Goal: Task Accomplishment & Management: Use online tool/utility

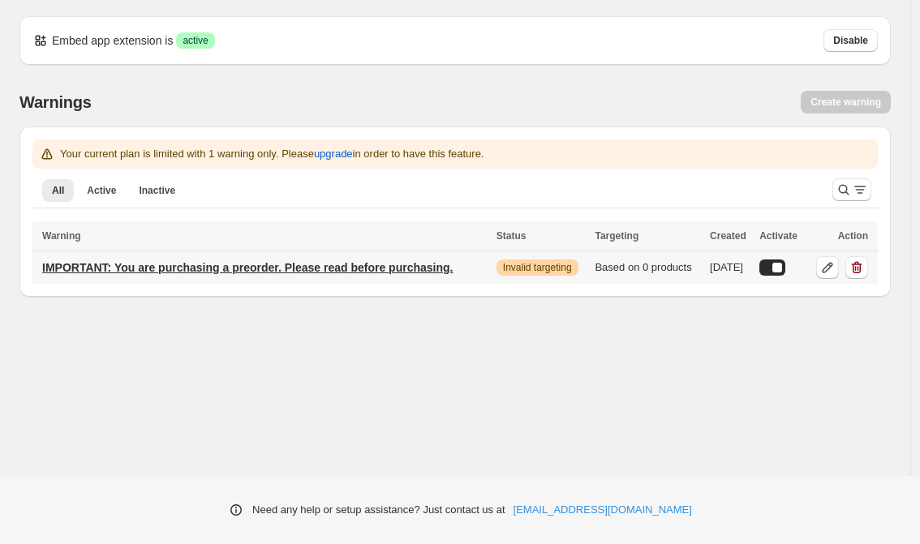
click at [435, 270] on p "IMPORTANT: You are purchasing a preorder. Please read before purchasing." at bounding box center [247, 268] width 410 height 16
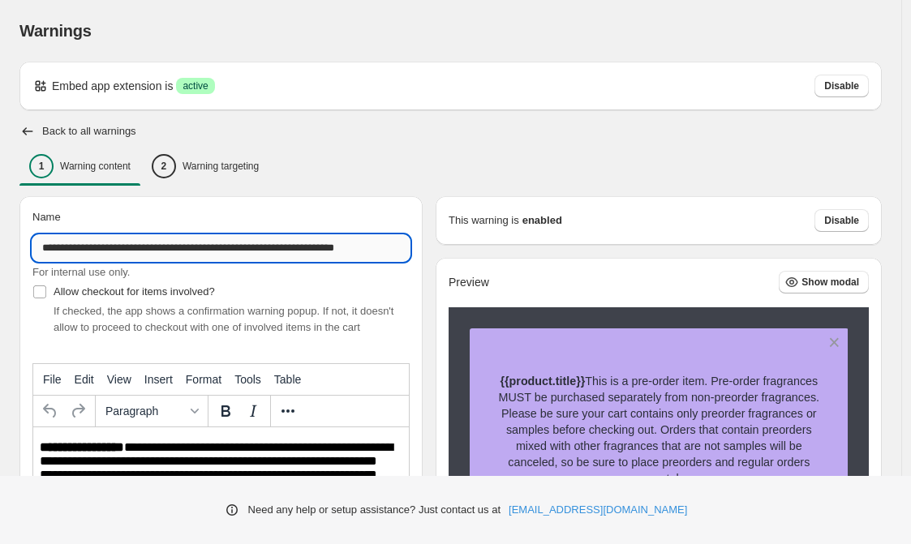
drag, startPoint x: 365, startPoint y: 247, endPoint x: 396, endPoint y: 247, distance: 30.8
click at [396, 247] on input "**********" at bounding box center [220, 248] width 377 height 26
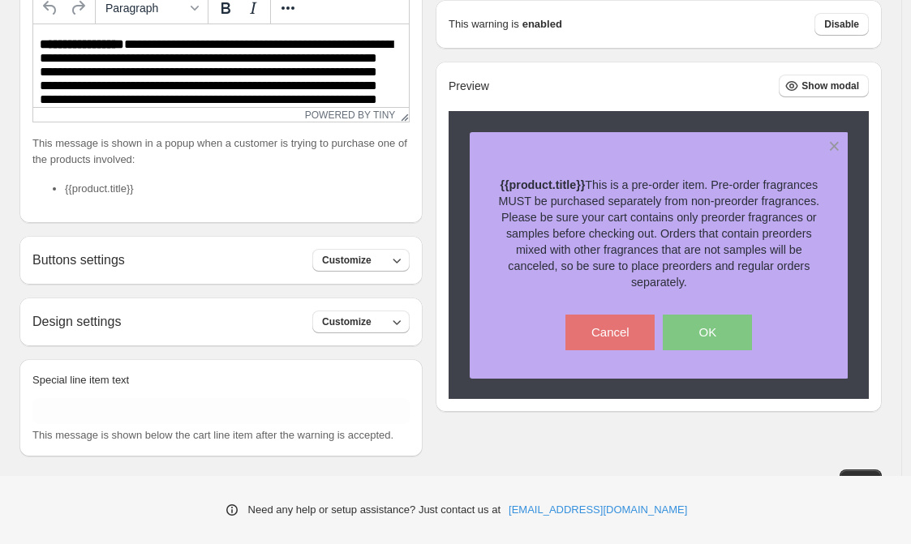
scroll to position [436, 0]
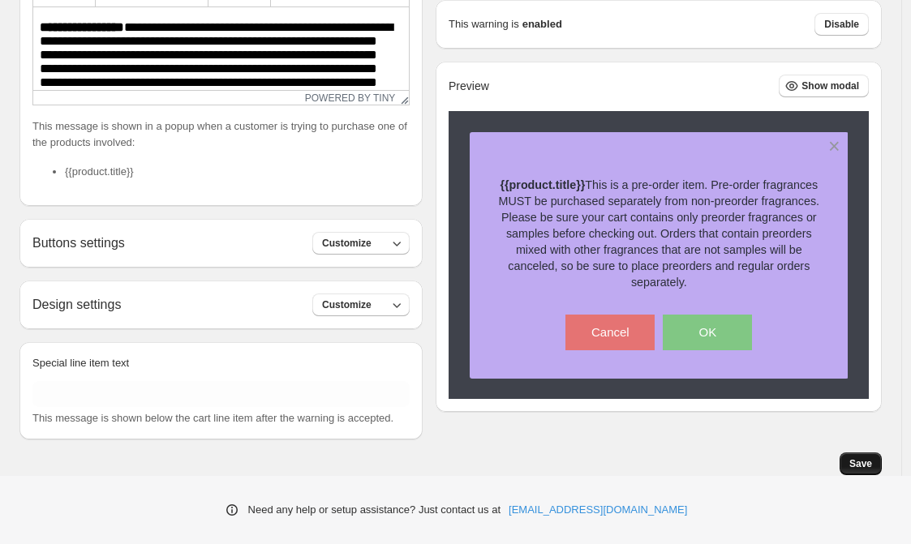
click at [869, 466] on span "Save" at bounding box center [860, 463] width 23 height 13
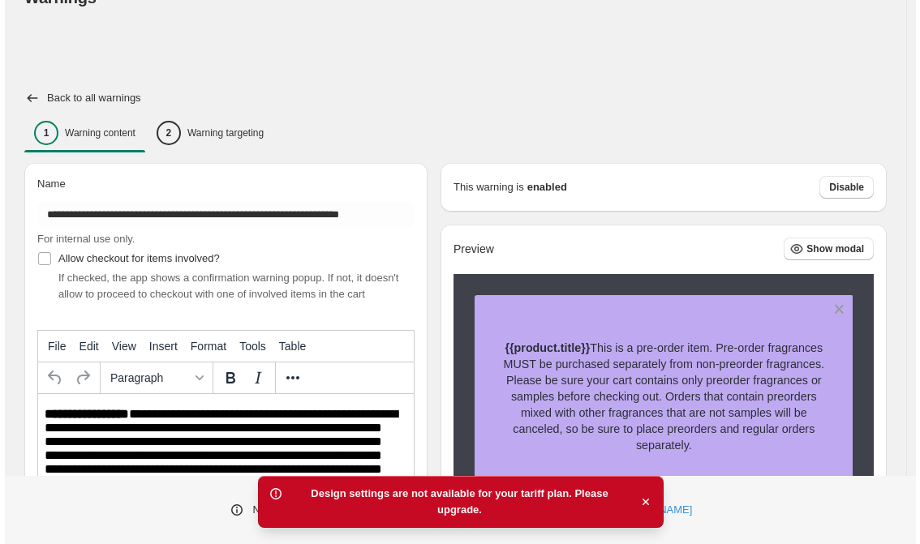
scroll to position [0, 0]
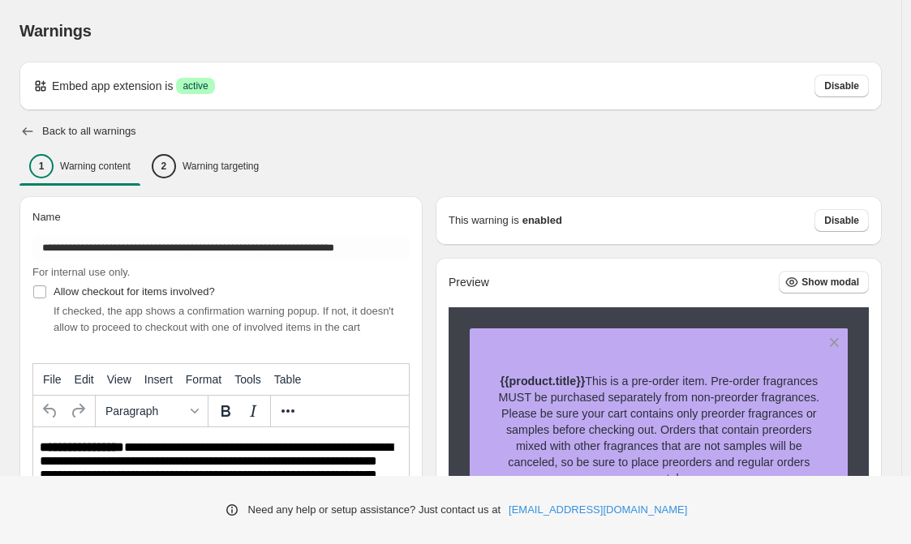
click at [21, 131] on icon "button" at bounding box center [27, 131] width 16 height 16
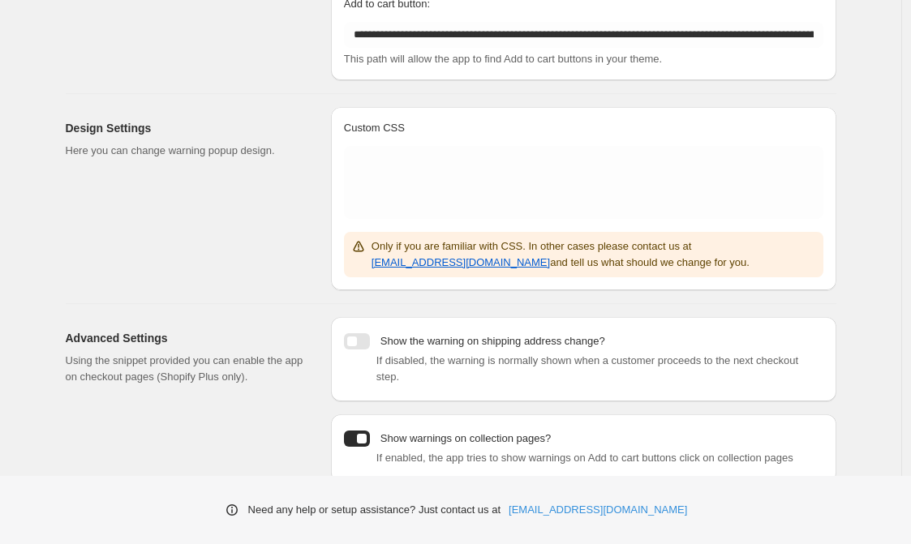
scroll to position [298, 0]
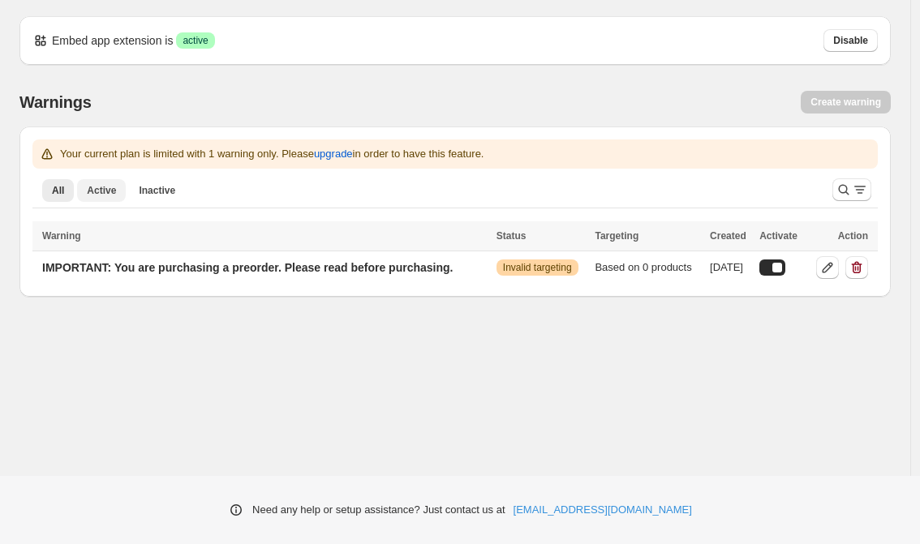
click at [97, 196] on span "Active" at bounding box center [101, 190] width 29 height 13
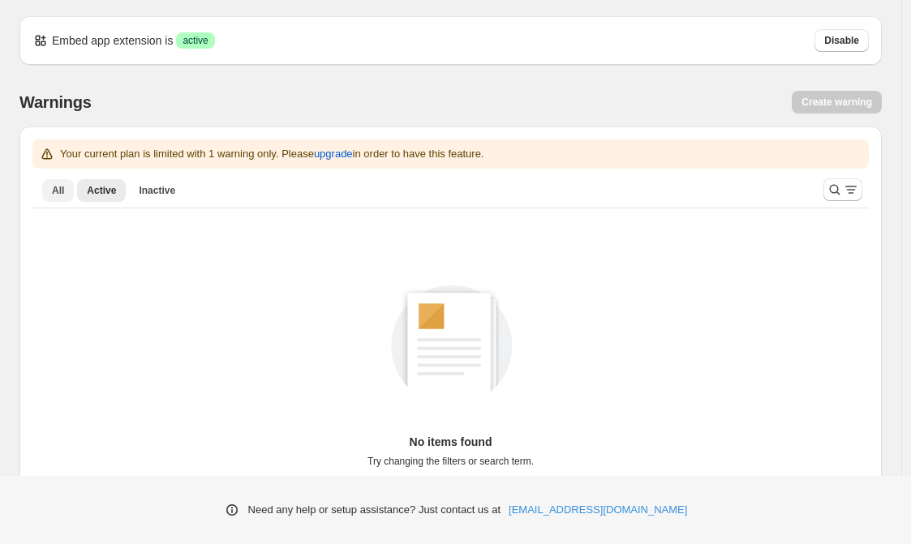
click at [66, 194] on button "All" at bounding box center [58, 190] width 32 height 23
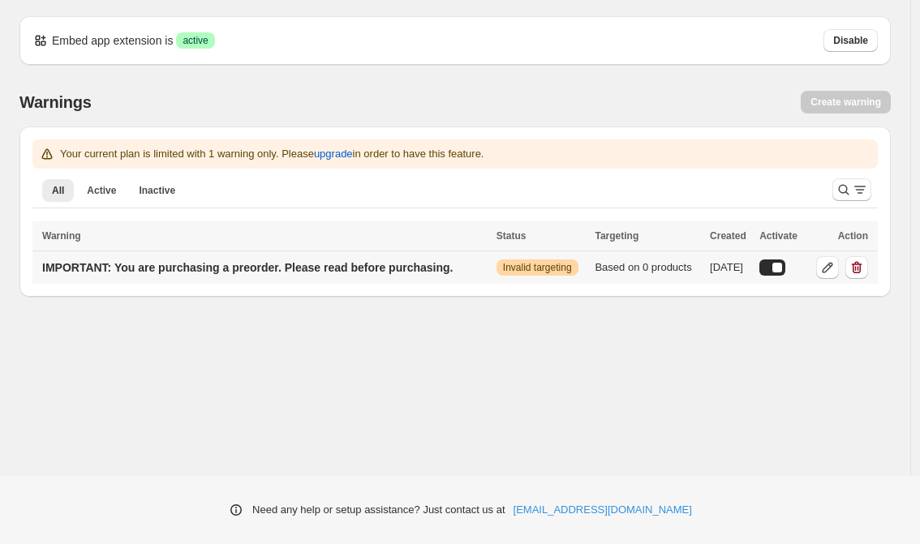
click at [504, 270] on span "Invalid targeting" at bounding box center [537, 267] width 69 height 13
click at [822, 271] on icon at bounding box center [827, 268] width 16 height 16
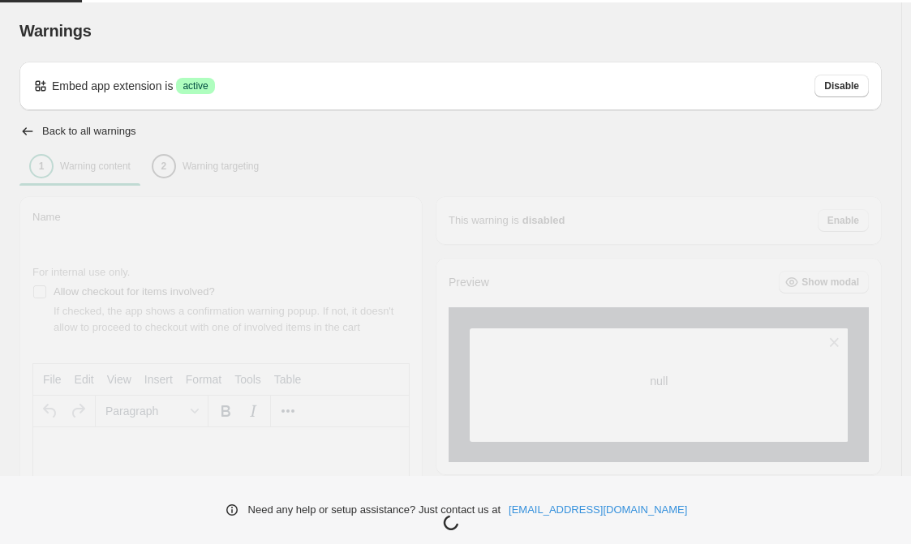
type input "**********"
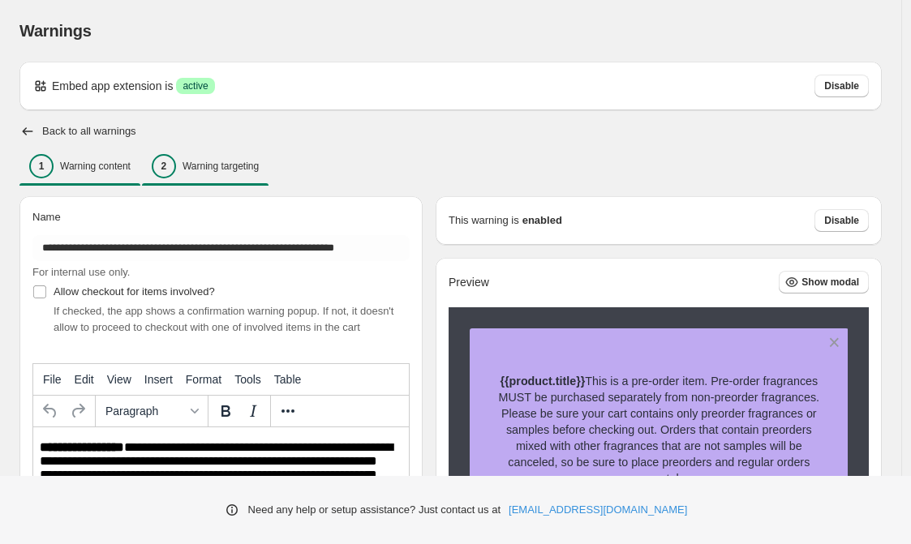
click at [255, 178] on button "2 Warning targeting" at bounding box center [205, 166] width 127 height 34
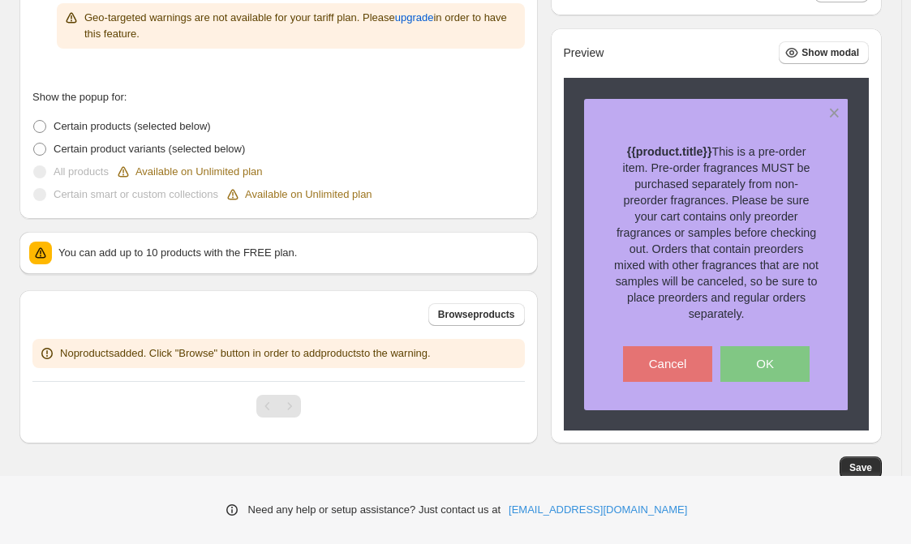
scroll to position [371, 0]
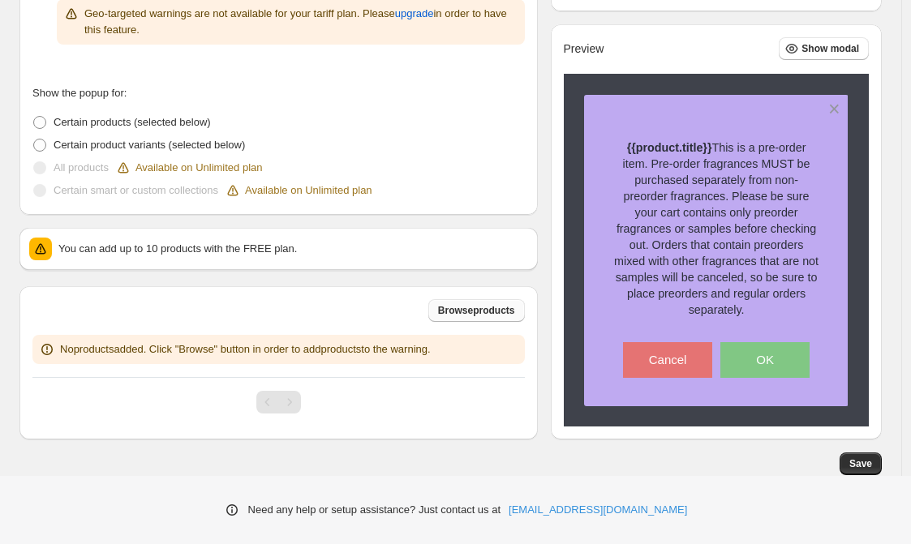
click at [471, 309] on span "Browse products" at bounding box center [476, 310] width 77 height 13
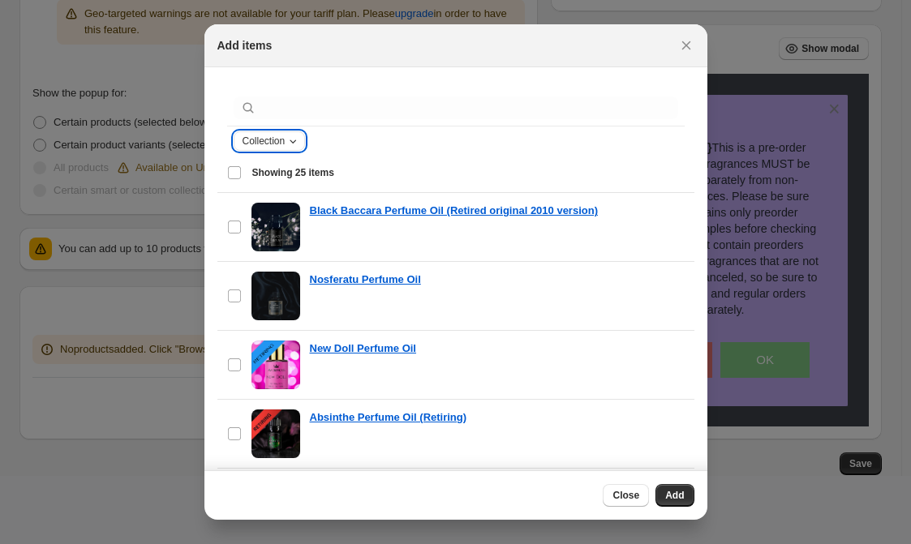
click at [295, 142] on icon "Collection" at bounding box center [292, 141] width 13 height 13
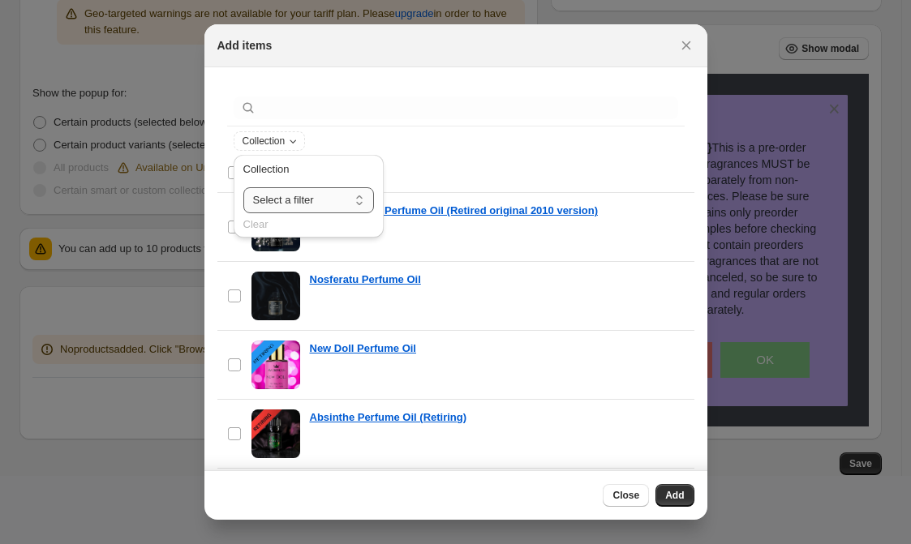
select select "**********"
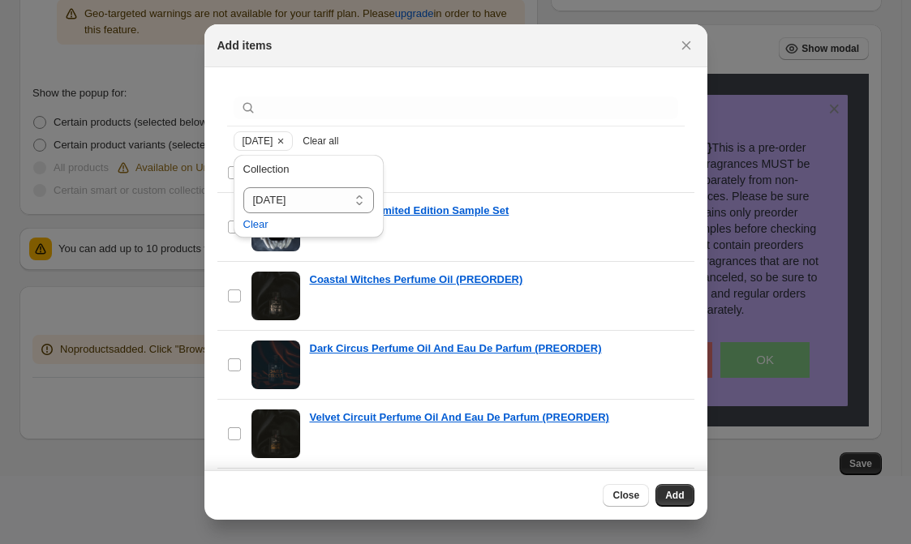
click at [521, 151] on div "Halloween 2025 Clear all" at bounding box center [455, 141] width 457 height 29
click at [435, 160] on div "Select all 17 items Showing 17 items" at bounding box center [455, 172] width 457 height 39
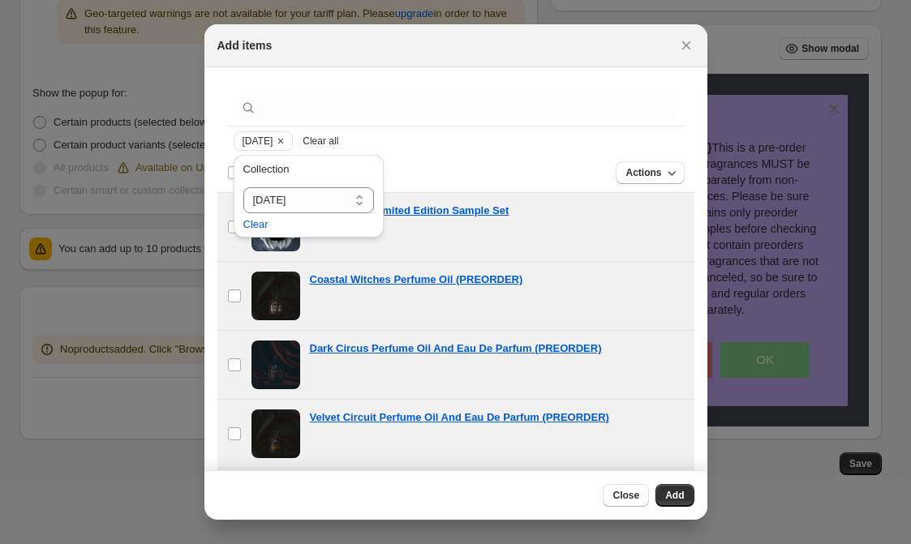
click at [539, 176] on div "Actions" at bounding box center [500, 172] width 367 height 23
click at [338, 139] on span "Clear all" at bounding box center [321, 141] width 36 height 13
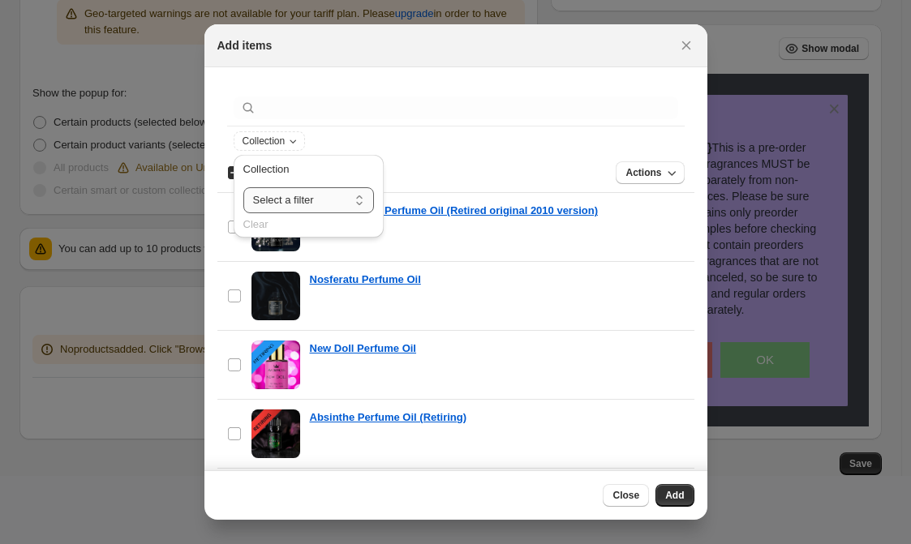
select select "**********"
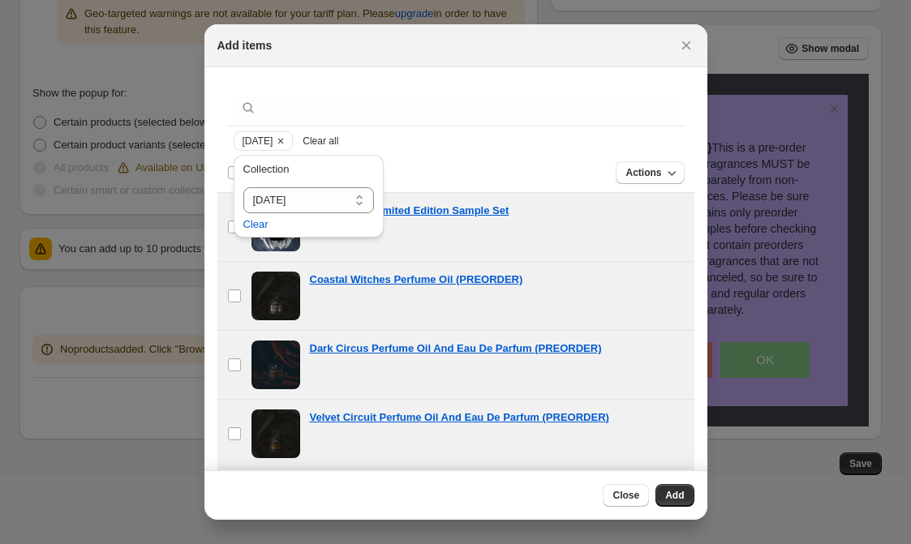
click at [232, 227] on div "**********" at bounding box center [308, 201] width 163 height 100
click at [229, 225] on div "**********" at bounding box center [308, 201] width 163 height 100
click at [459, 152] on div "Halloween 2025 Clear all" at bounding box center [455, 141] width 457 height 29
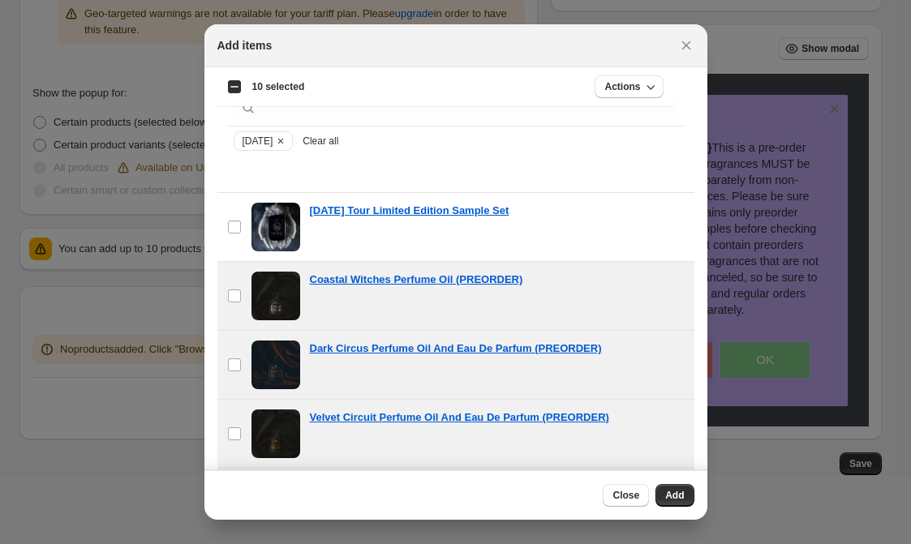
scroll to position [31, 0]
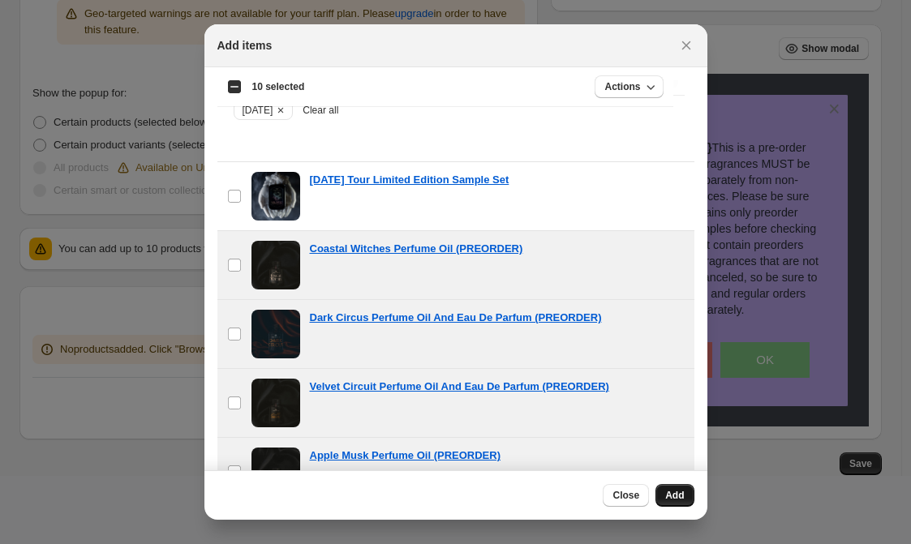
click at [679, 502] on button "Add" at bounding box center [674, 495] width 38 height 23
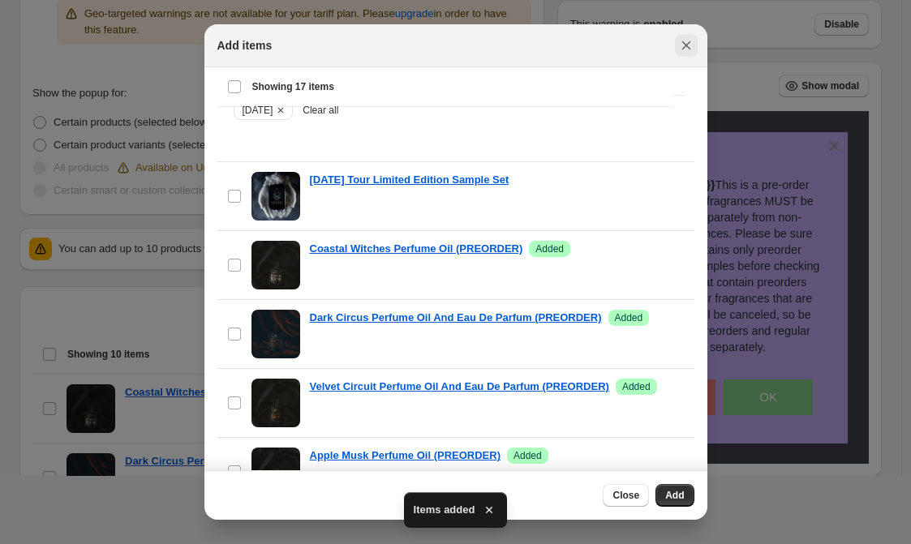
click at [688, 50] on icon "Close" at bounding box center [686, 45] width 16 height 16
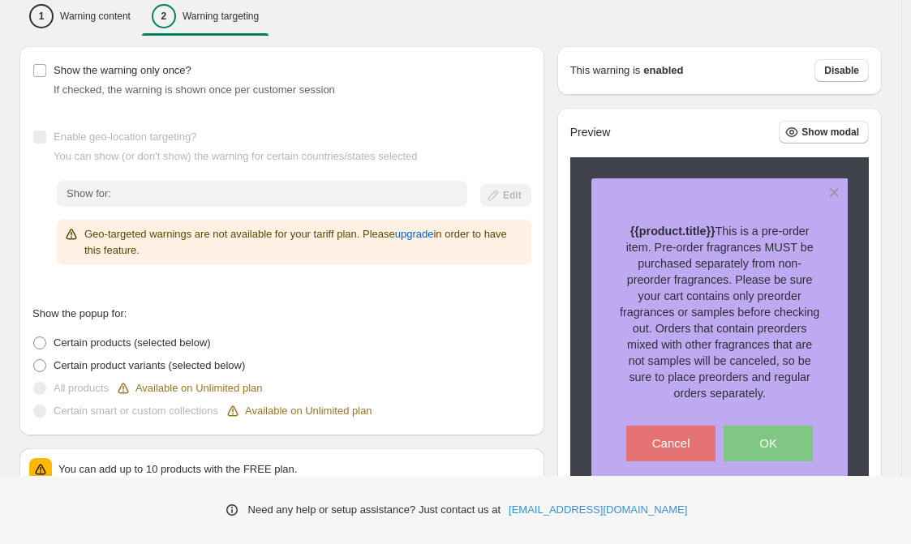
scroll to position [0, 0]
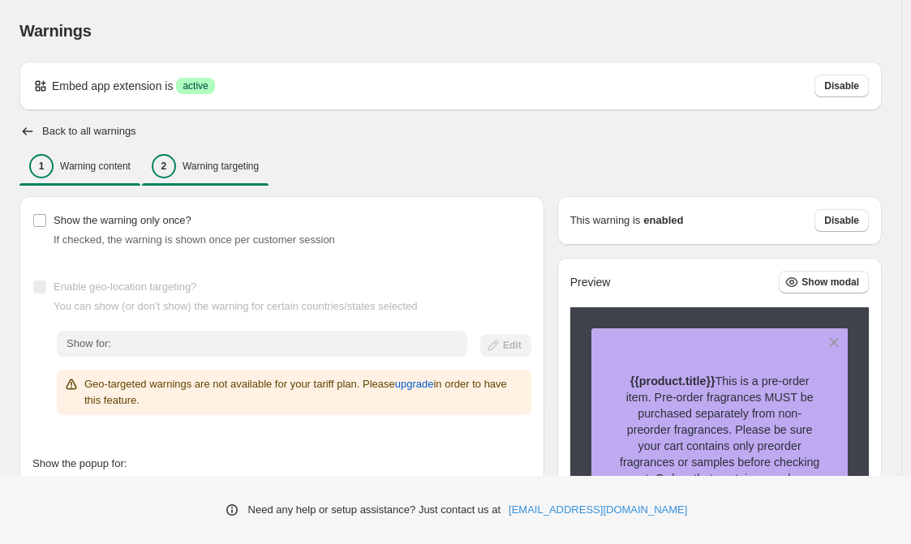
click at [110, 178] on div "1 Warning content" at bounding box center [79, 166] width 101 height 24
